Goal: Task Accomplishment & Management: Use online tool/utility

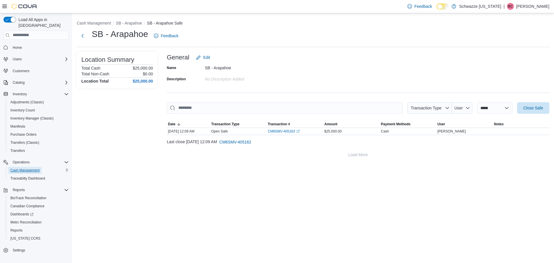
click at [20, 168] on span "Cash Management" at bounding box center [24, 170] width 29 height 5
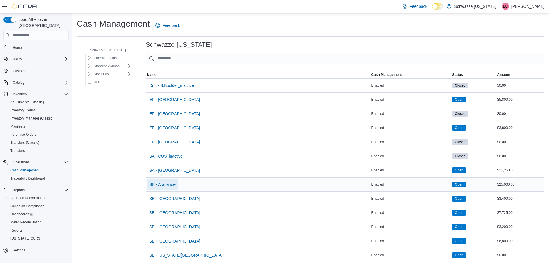
click at [174, 185] on span "SB - Arapahoe" at bounding box center [162, 184] width 26 height 6
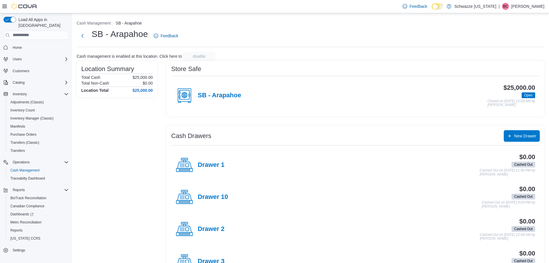
click at [209, 232] on h4 "Drawer 2" at bounding box center [211, 228] width 27 height 7
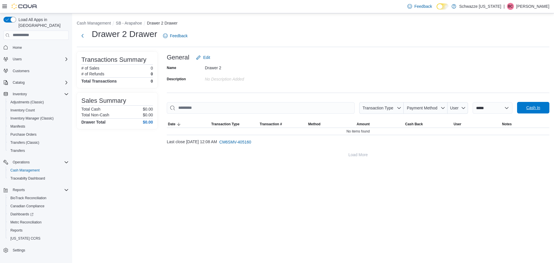
click at [538, 105] on span "Cash In" at bounding box center [533, 108] width 14 height 6
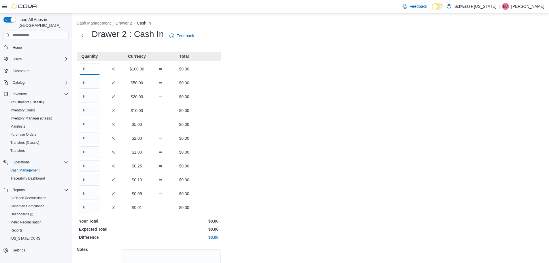
click at [97, 69] on input "Quantity" at bounding box center [89, 69] width 21 height 12
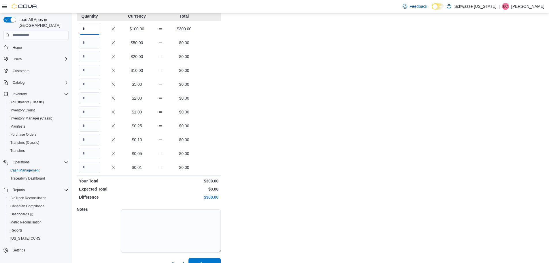
scroll to position [51, 0]
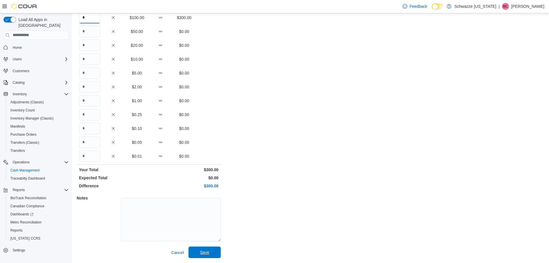
type input "*"
click at [193, 249] on span "Save" at bounding box center [204, 252] width 25 height 12
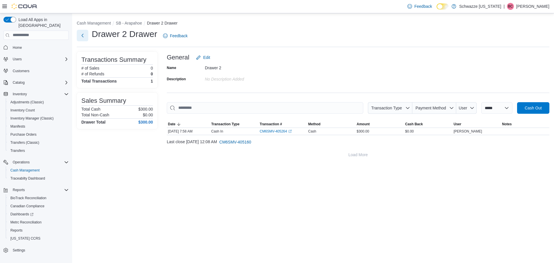
click at [82, 37] on button "Next" at bounding box center [83, 36] width 12 height 12
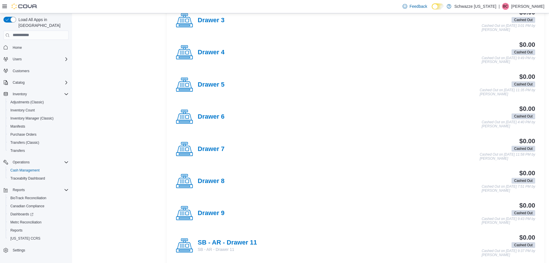
scroll to position [288, 0]
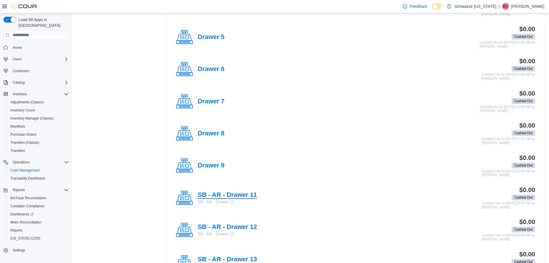
click at [236, 194] on h4 "SB - AR - Drawer 11" at bounding box center [227, 194] width 59 height 7
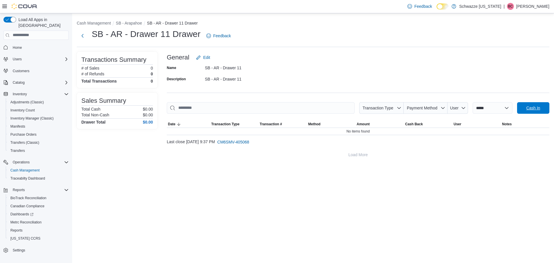
click at [534, 102] on span "Cash In" at bounding box center [532, 108] width 25 height 12
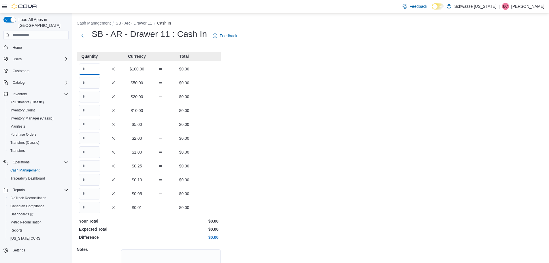
click at [86, 65] on input "Quantity" at bounding box center [89, 69] width 21 height 12
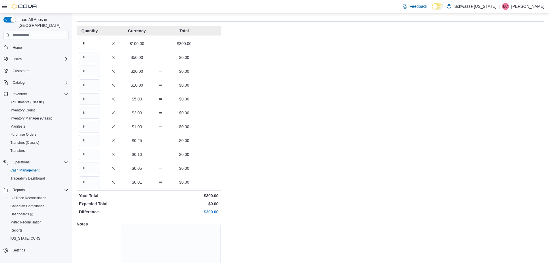
scroll to position [51, 0]
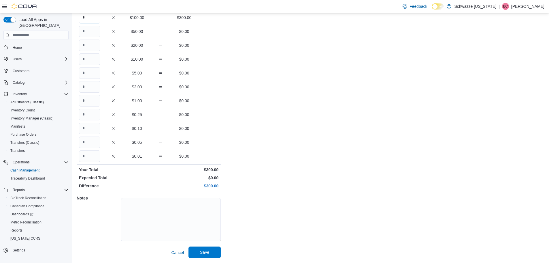
type input "*"
click at [210, 253] on span "Save" at bounding box center [204, 252] width 25 height 12
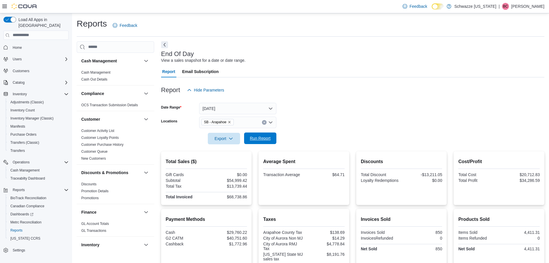
click at [262, 138] on span "Run Report" at bounding box center [260, 138] width 21 height 6
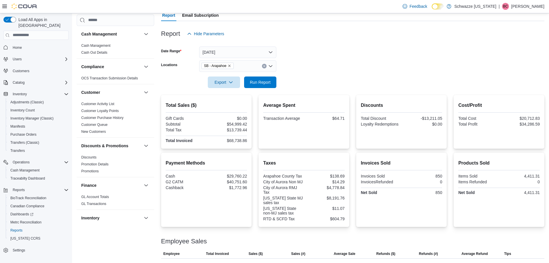
scroll to position [56, 0]
click at [270, 81] on span "Run Report" at bounding box center [260, 82] width 21 height 6
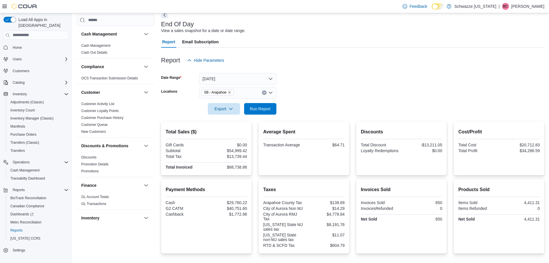
scroll to position [27, 0]
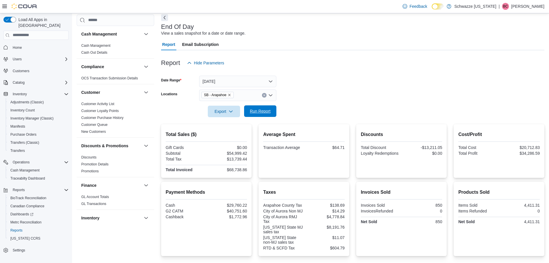
click at [267, 112] on span "Run Report" at bounding box center [260, 111] width 21 height 6
click at [266, 112] on span "Run Report" at bounding box center [260, 111] width 21 height 6
